Goal: Transaction & Acquisition: Subscribe to service/newsletter

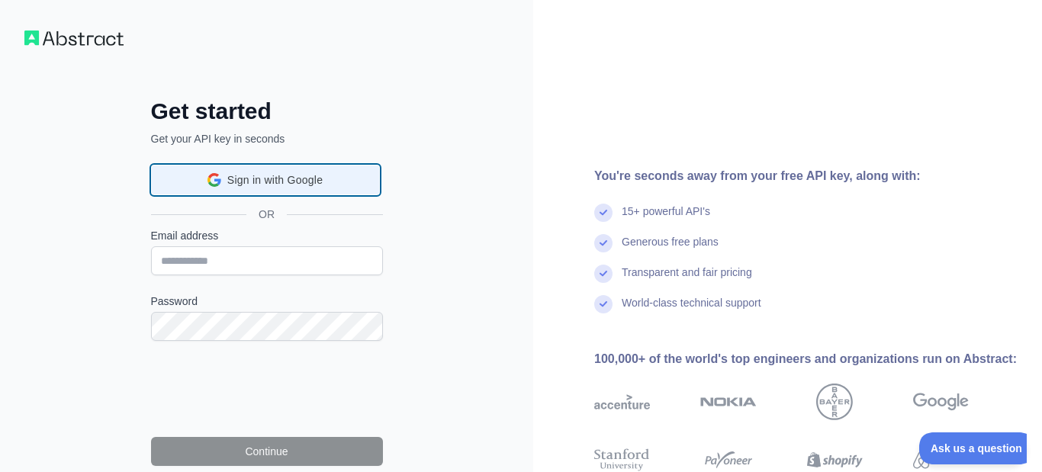
click at [235, 188] on span "Sign in with Google" at bounding box center [274, 180] width 95 height 16
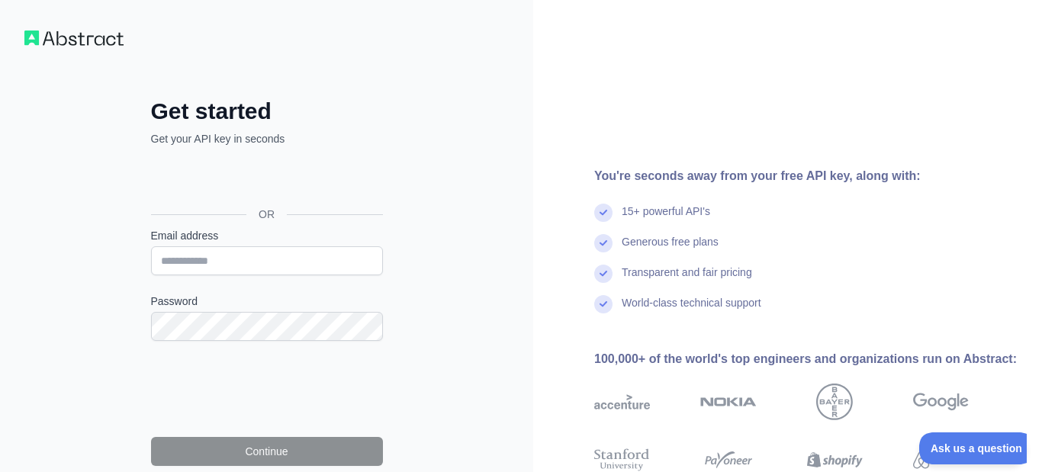
click at [746, 316] on div "World-class technical support" at bounding box center [691, 310] width 140 height 30
click at [243, 178] on div "Sign in with Google. Opens in new tab" at bounding box center [265, 180] width 229 height 34
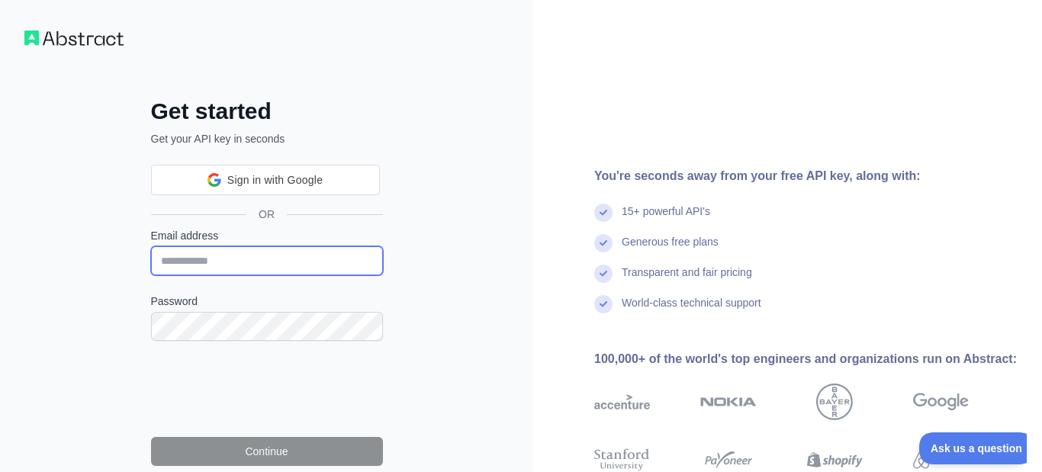
click at [245, 262] on input "Email address" at bounding box center [267, 260] width 232 height 29
type input "**********"
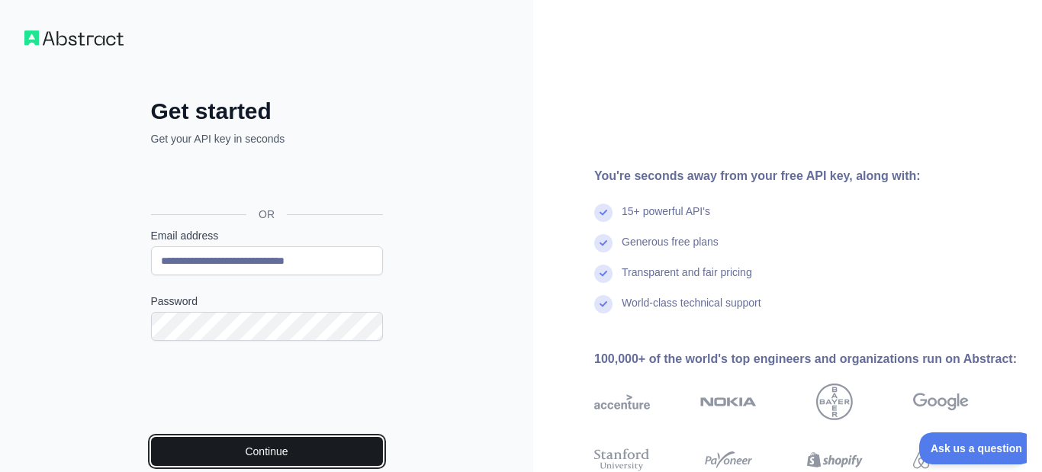
click at [219, 438] on button "Continue" at bounding box center [267, 451] width 232 height 29
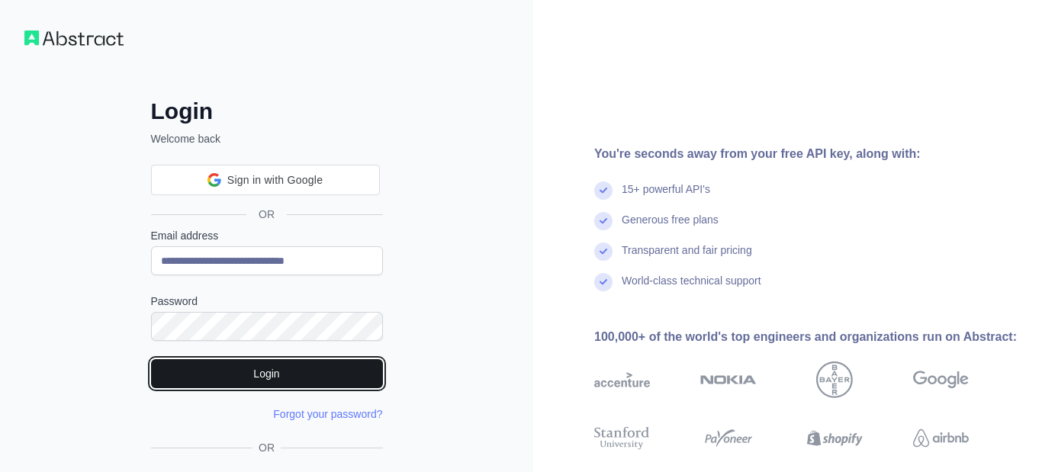
click at [297, 379] on button "Login" at bounding box center [267, 373] width 232 height 29
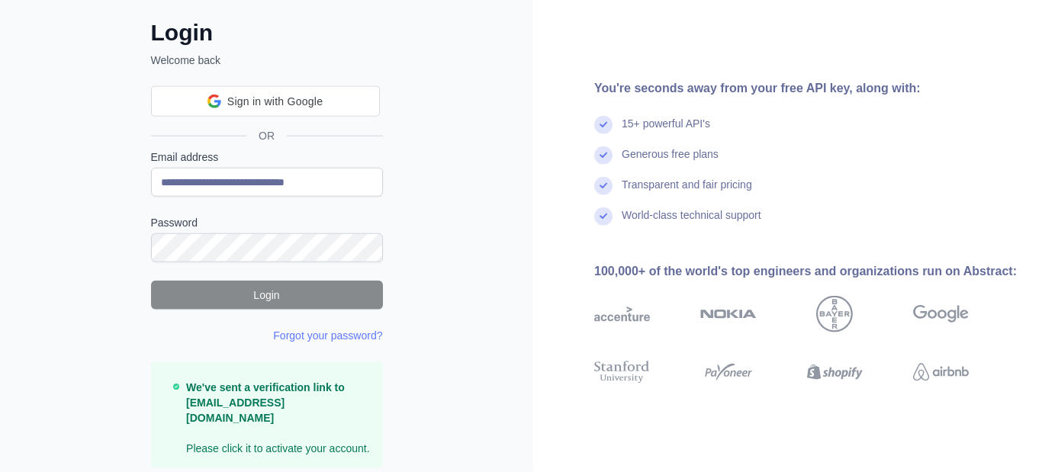
scroll to position [120, 0]
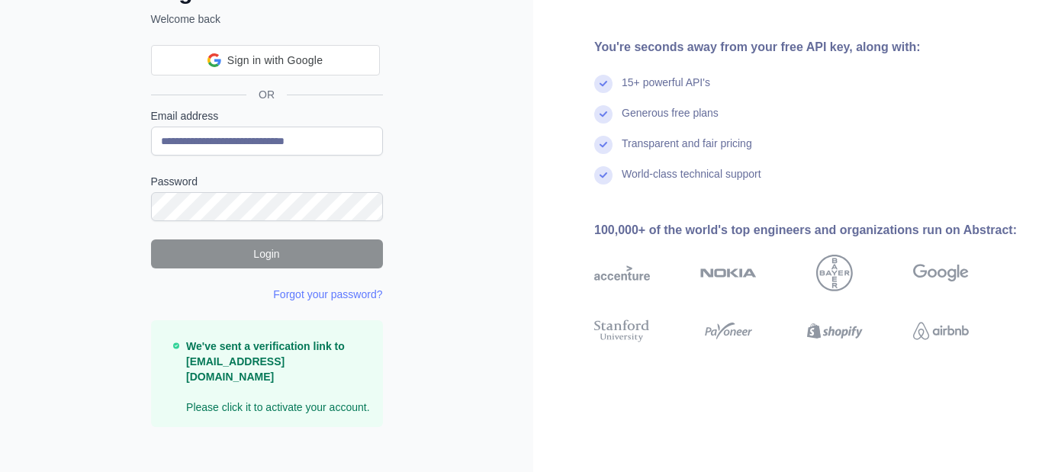
click at [255, 354] on strong "We've sent a verification link to [EMAIL_ADDRESS][DOMAIN_NAME]" at bounding box center [265, 361] width 159 height 43
click at [727, 384] on div "You're seconds away from your free API key, along with: 15+ powerful API's Gene…" at bounding box center [787, 184] width 509 height 608
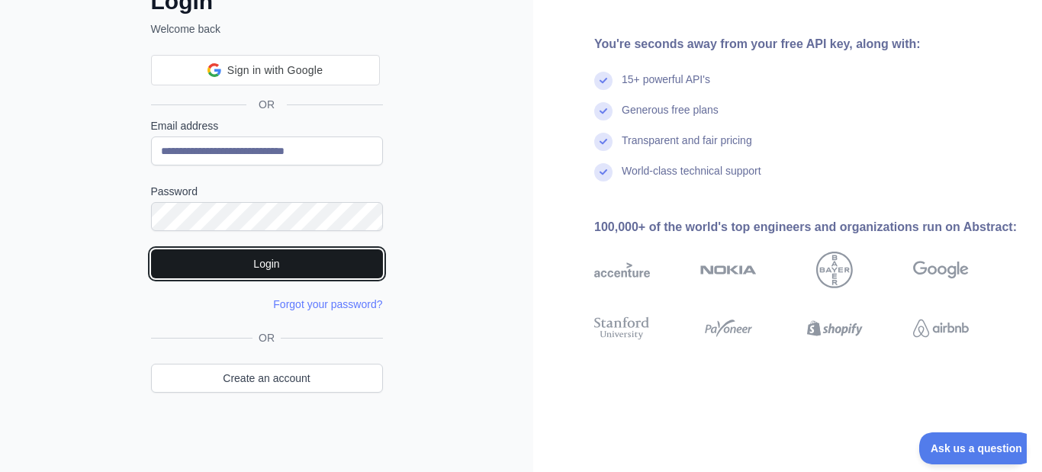
click at [228, 268] on button "Login" at bounding box center [267, 263] width 232 height 29
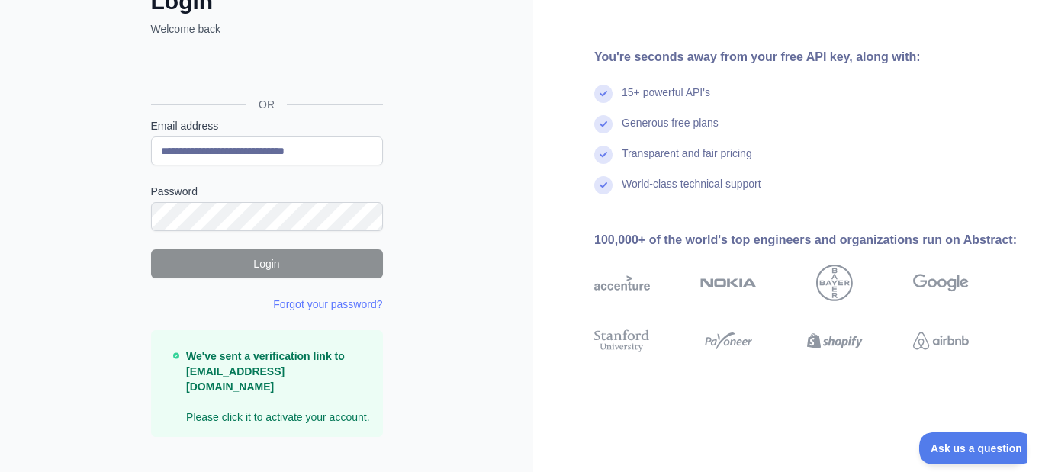
click at [250, 372] on strong "We've sent a verification link to [EMAIL_ADDRESS][DOMAIN_NAME]" at bounding box center [265, 371] width 159 height 43
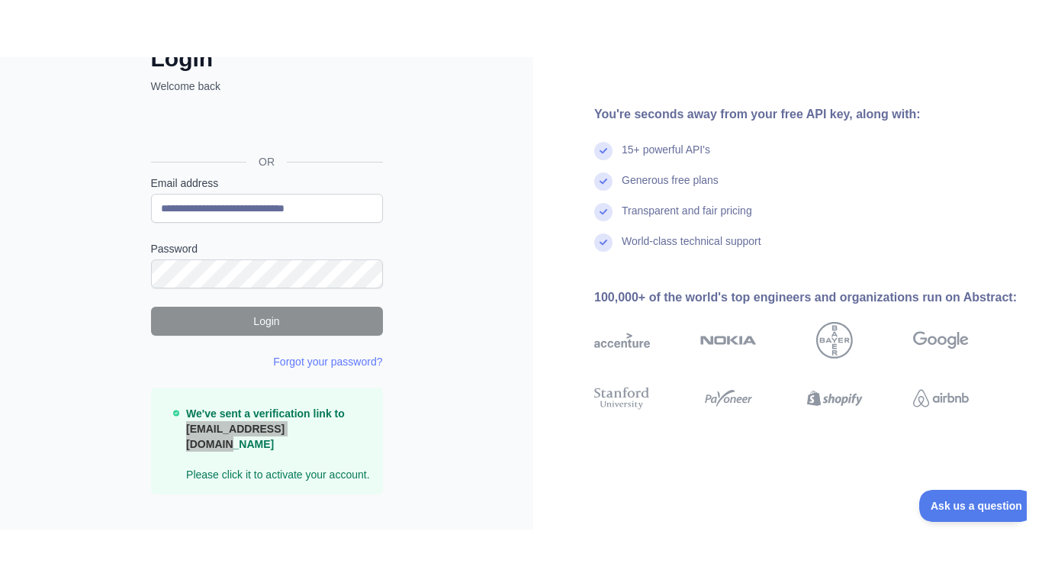
scroll to position [6, 0]
